Goal: Task Accomplishment & Management: Use online tool/utility

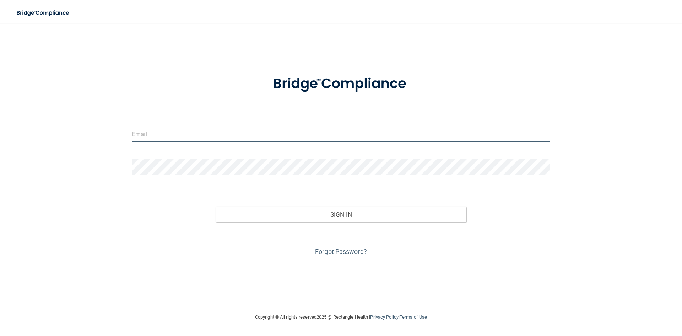
click at [193, 138] on input "email" at bounding box center [341, 134] width 418 height 16
type input "[PERSON_NAME][EMAIL_ADDRESS][DOMAIN_NAME]"
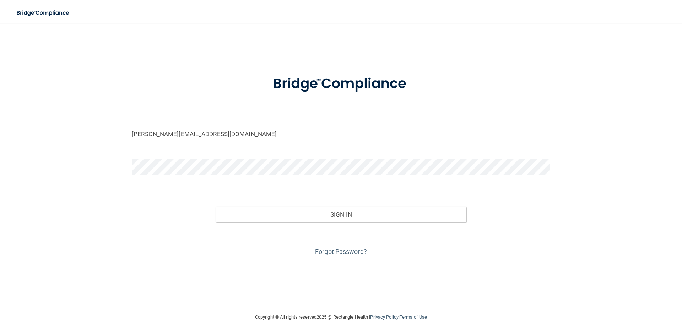
click at [216, 206] on button "Sign In" at bounding box center [341, 214] width 251 height 16
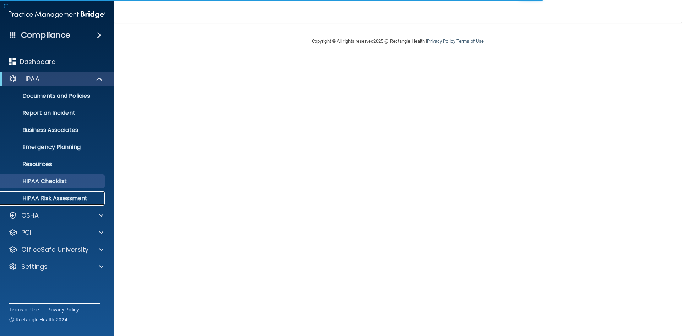
click at [52, 198] on p "HIPAA Risk Assessment" at bounding box center [53, 198] width 97 height 7
